Goal: Transaction & Acquisition: Purchase product/service

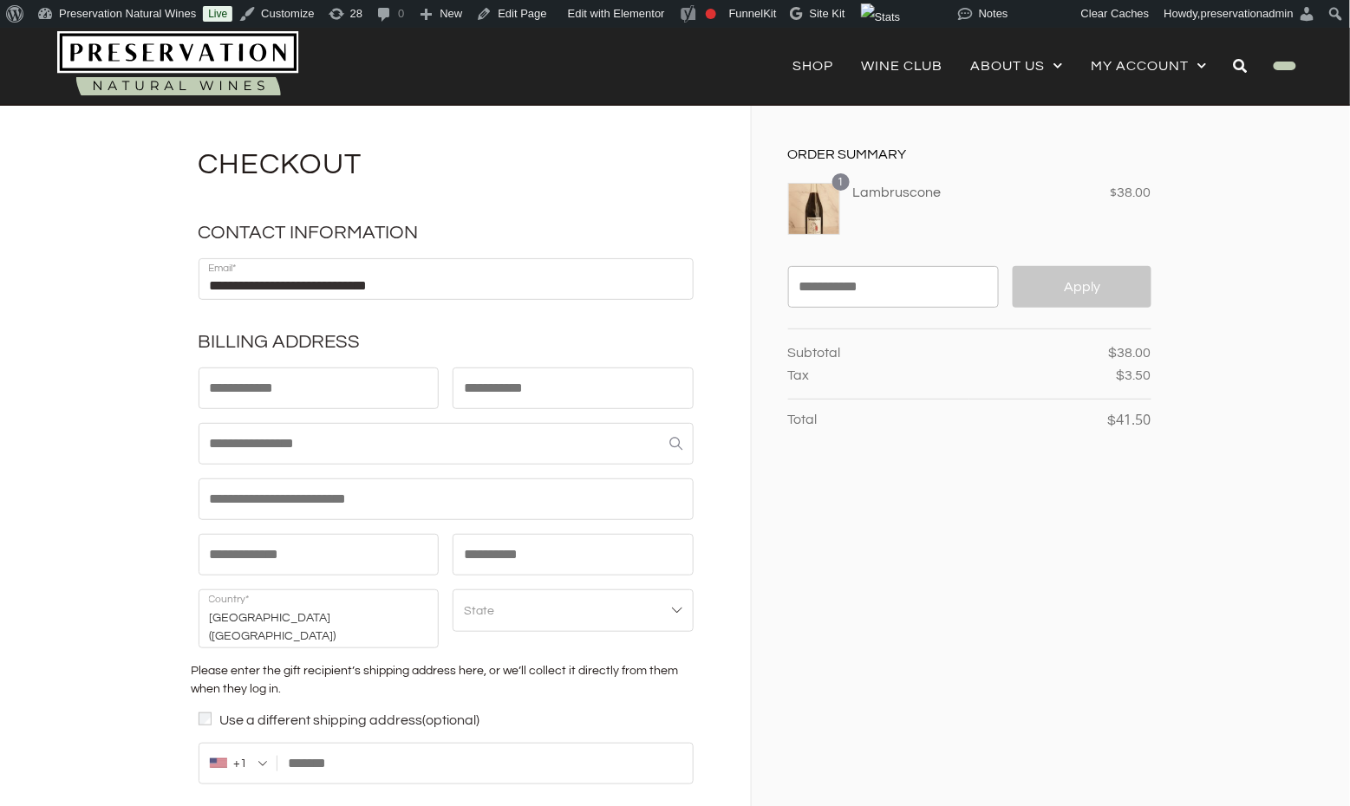
click at [987, 553] on div "Order Summary 1 Lambruscone × 1 $ 38.00 Coupon code Apply" at bounding box center [952, 557] width 400 height 903
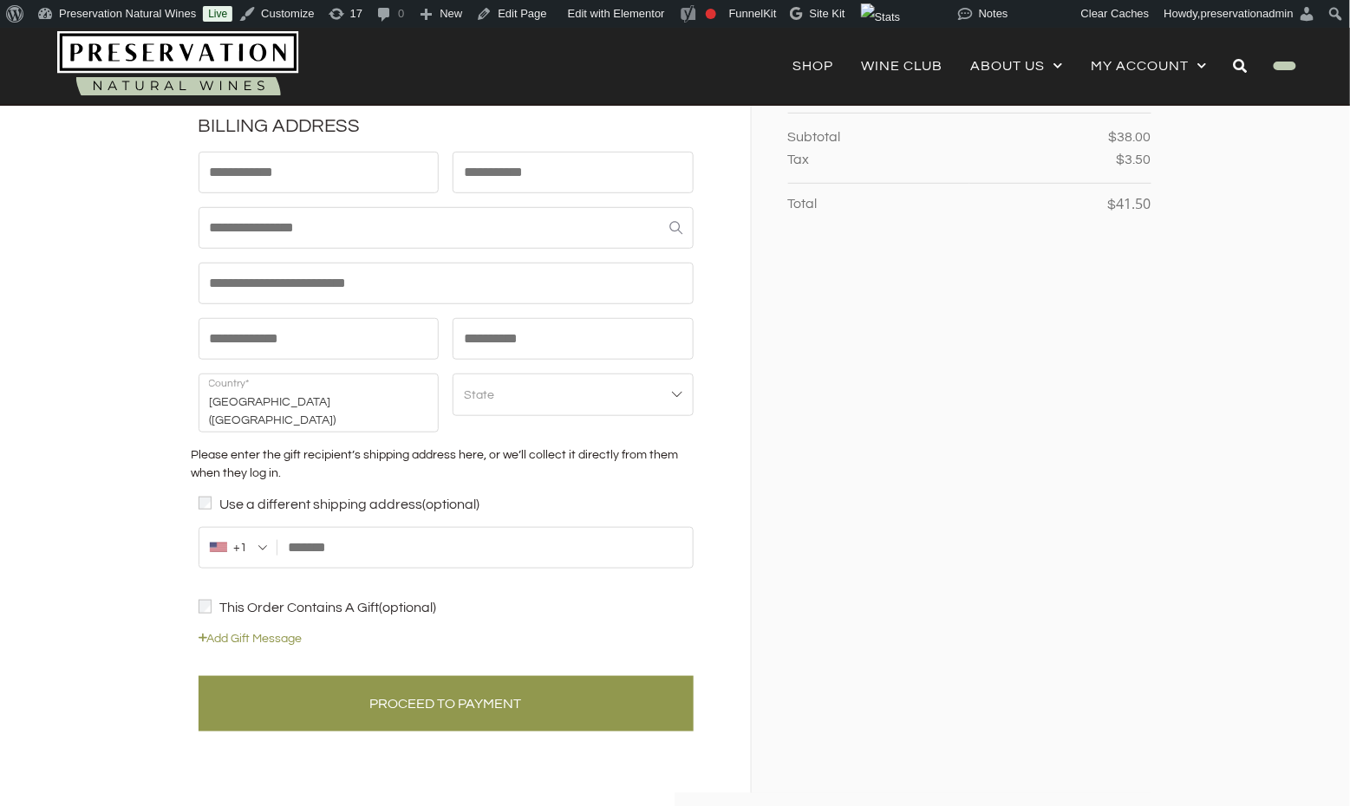
scroll to position [77, 0]
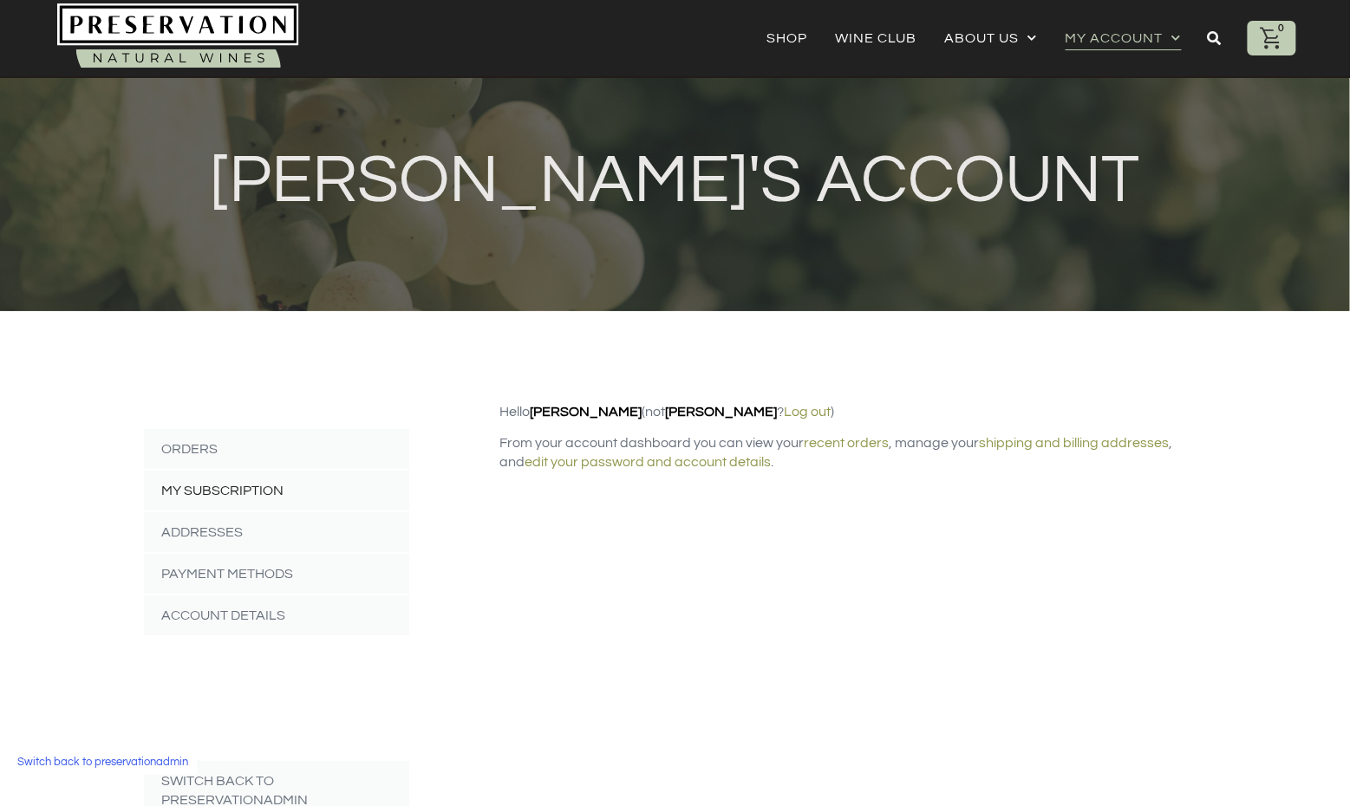
click at [267, 471] on link "My Subscription" at bounding box center [276, 491] width 265 height 40
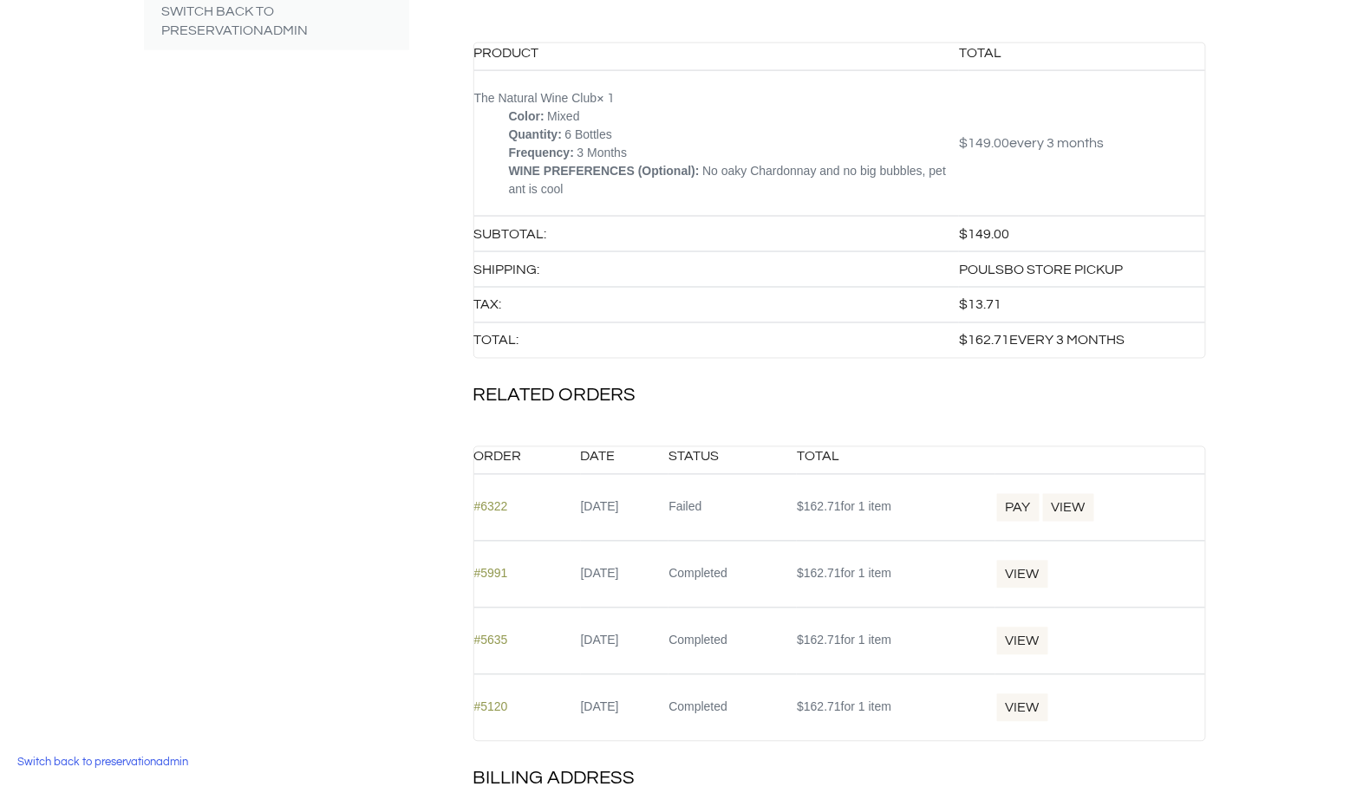
scroll to position [771, 0]
click at [1041, 491] on link "Pay" at bounding box center [1018, 506] width 46 height 31
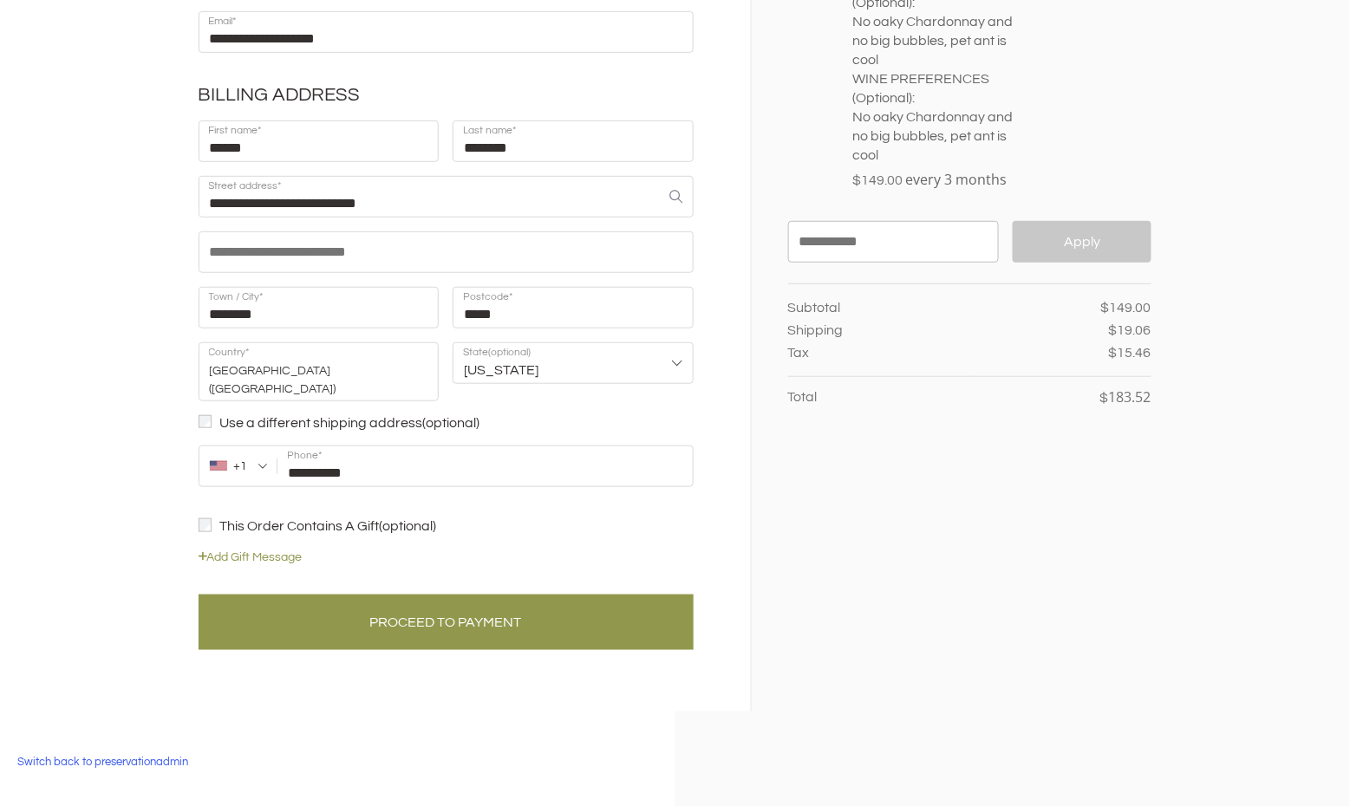
scroll to position [260, 0]
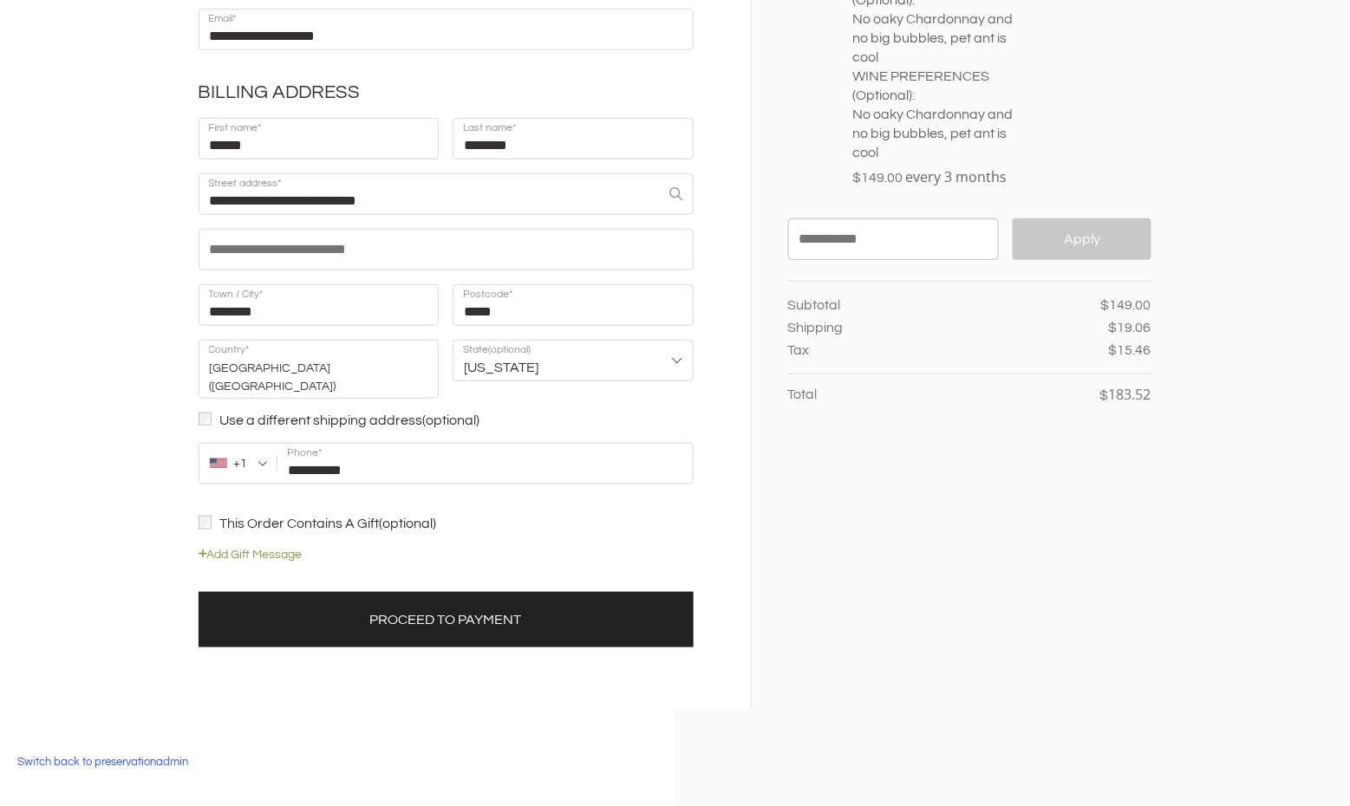
click at [571, 609] on button "Proceed to Payment" at bounding box center [445, 619] width 495 height 55
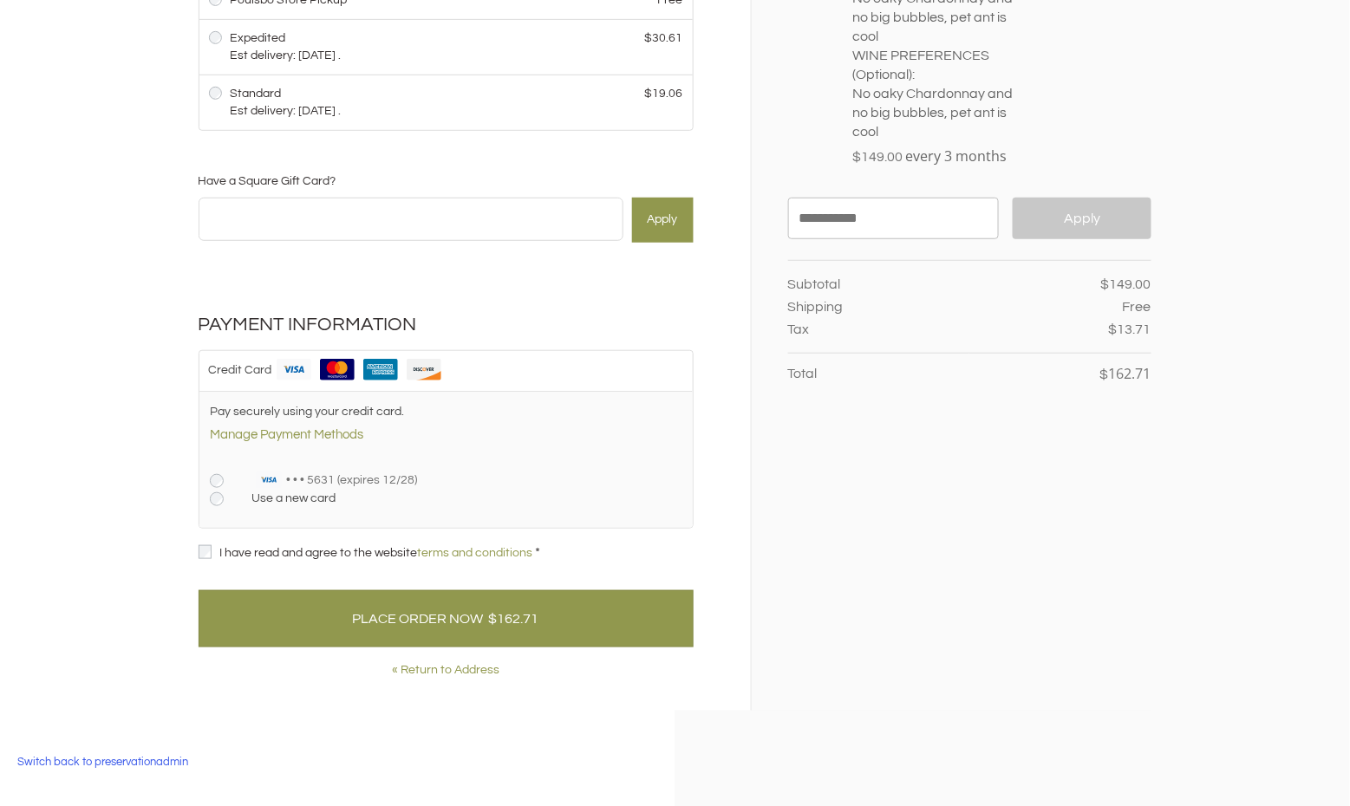
scroll to position [288, 0]
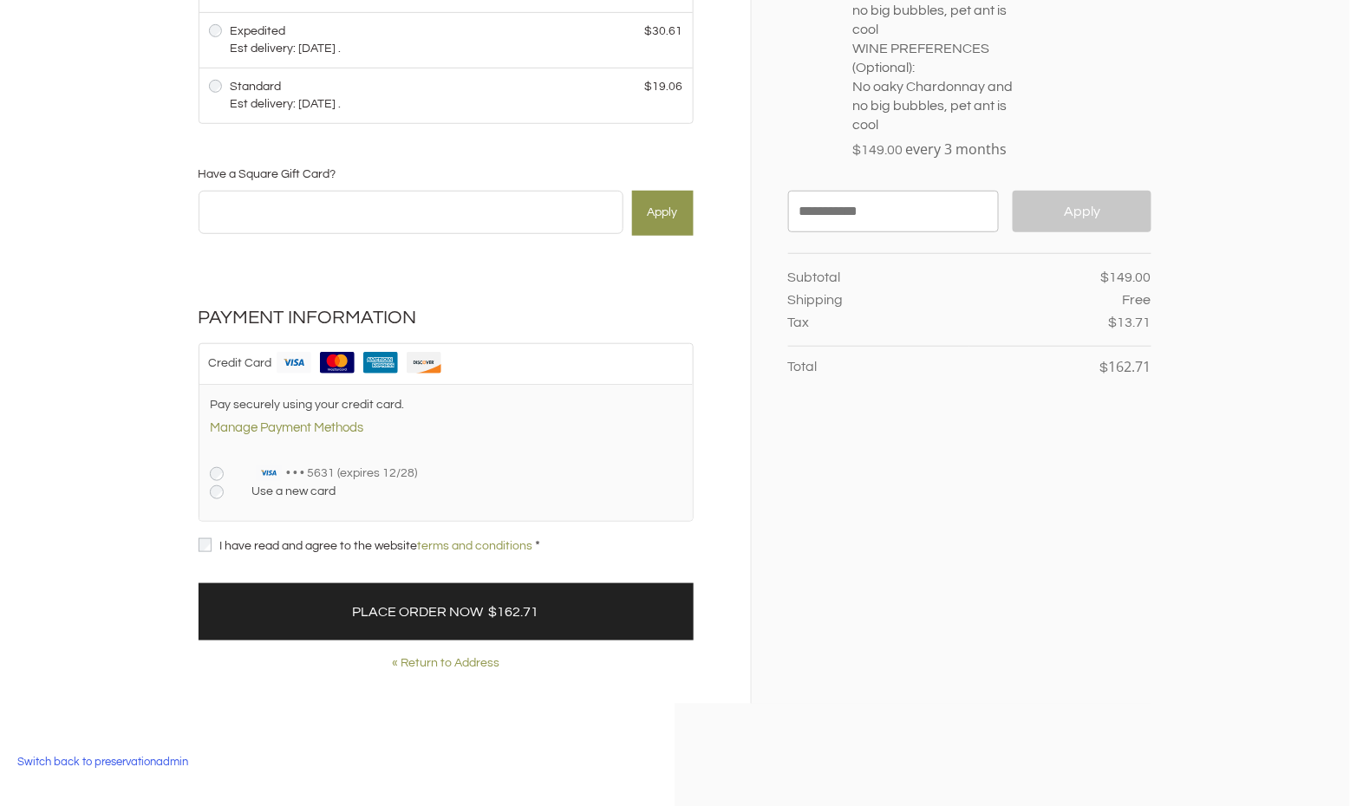
click at [544, 611] on button "Place Order Now $162.71" at bounding box center [445, 611] width 495 height 57
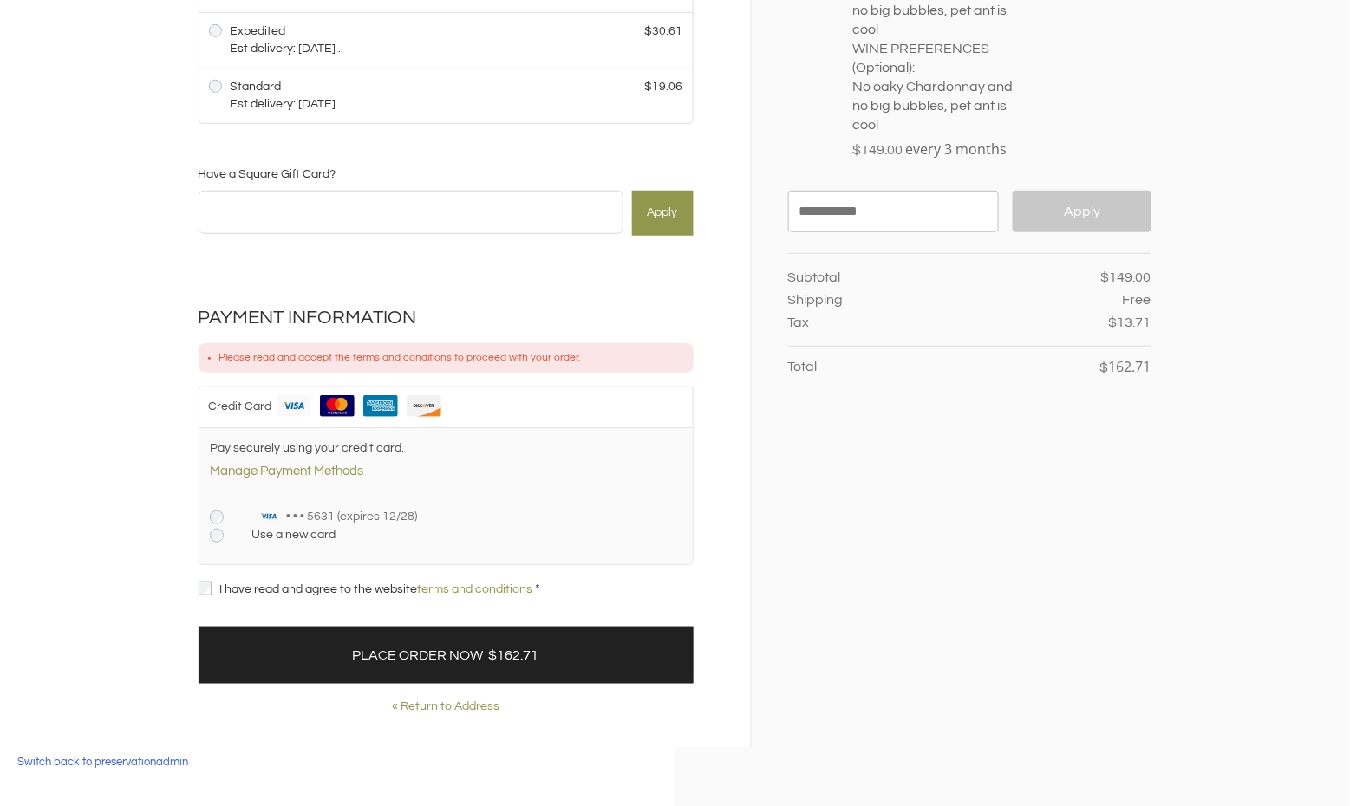
click at [420, 638] on button "Place Order Now $162.71" at bounding box center [445, 655] width 495 height 57
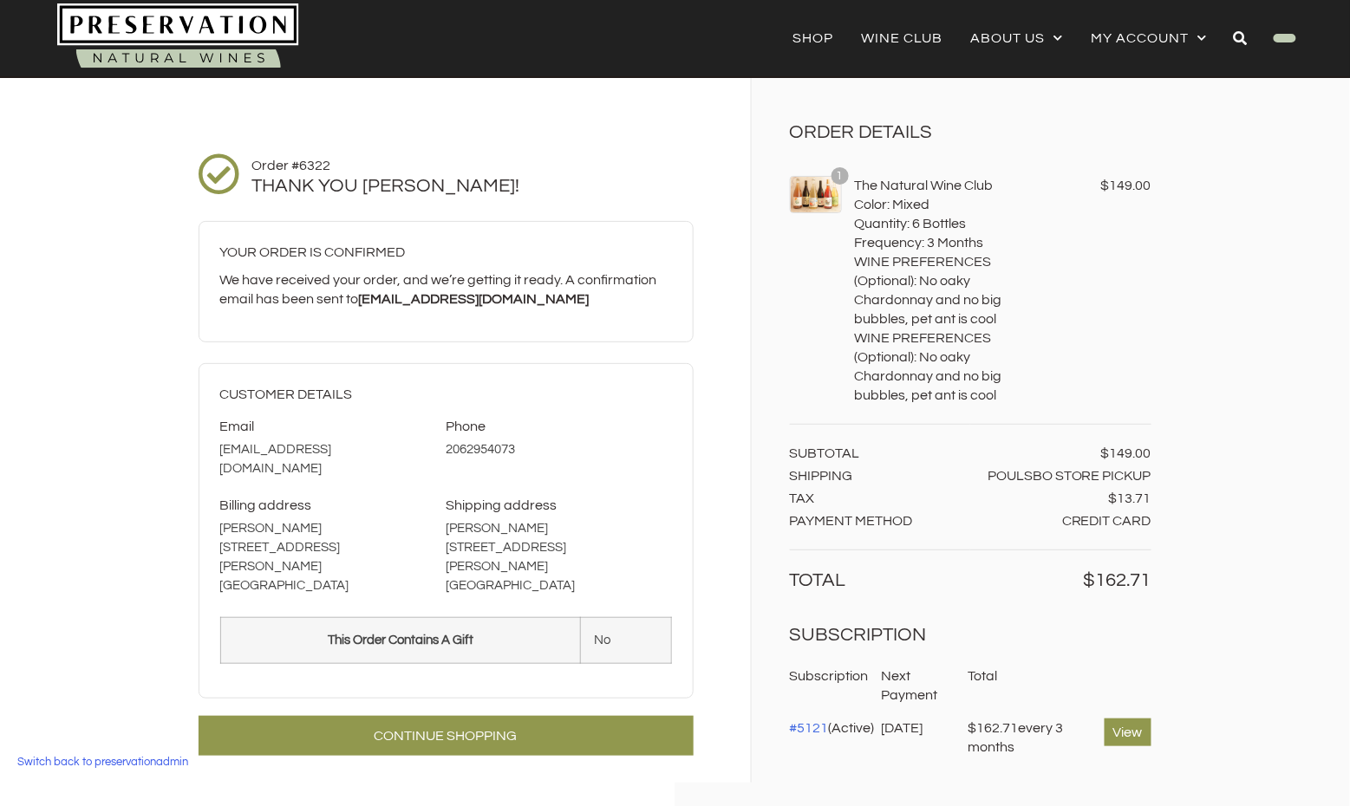
click at [132, 758] on link "Switch back to preservationadmin" at bounding box center [103, 762] width 188 height 26
